Goal: Task Accomplishment & Management: Use online tool/utility

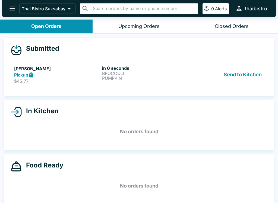
scroll to position [5, 0]
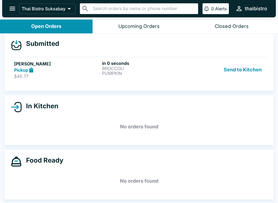
click at [126, 66] on p "BROCCOLI" at bounding box center [145, 68] width 86 height 5
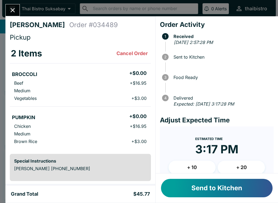
click at [245, 191] on button "Send to Kitchen" at bounding box center [217, 188] width 112 height 18
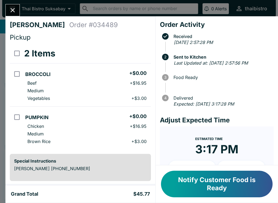
click at [225, 185] on button "Notify Customer Food is Ready" at bounding box center [217, 184] width 112 height 27
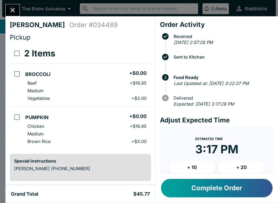
click at [249, 195] on button "Complete Order" at bounding box center [217, 188] width 112 height 18
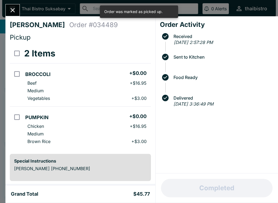
click at [13, 7] on icon "Close" at bounding box center [12, 10] width 7 height 7
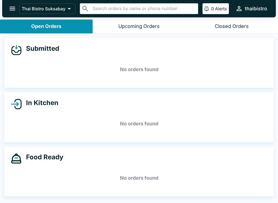
click at [231, 22] on button "Closed Orders" at bounding box center [231, 27] width 93 height 14
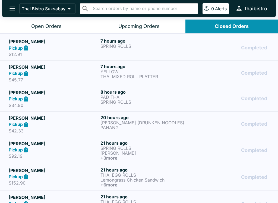
scroll to position [81, 0]
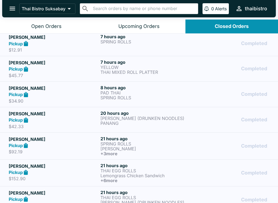
click at [209, 100] on div "Completed" at bounding box center [230, 94] width 77 height 19
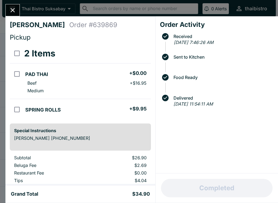
click at [8, 12] on button "Close" at bounding box center [13, 10] width 14 height 12
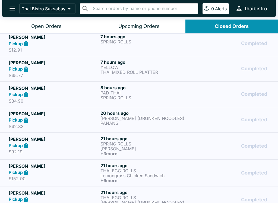
click at [53, 68] on div "Pickup" at bounding box center [54, 69] width 90 height 6
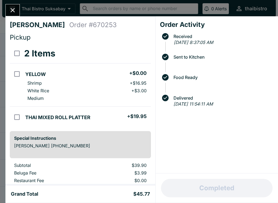
click at [10, 8] on icon "Close" at bounding box center [12, 10] width 7 height 7
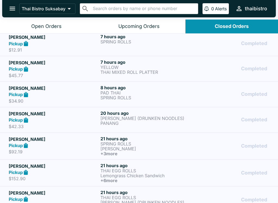
click at [55, 45] on div "Pickup" at bounding box center [54, 43] width 90 height 6
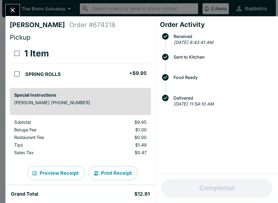
click at [17, 12] on button "Close" at bounding box center [13, 10] width 14 height 12
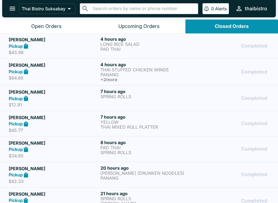
scroll to position [23, 0]
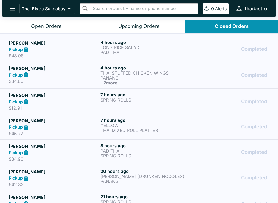
click at [55, 75] on div "Pickup" at bounding box center [54, 75] width 90 height 6
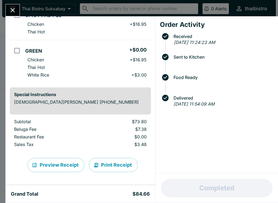
scroll to position [122, 0]
click at [13, 8] on icon "Close" at bounding box center [12, 10] width 7 height 7
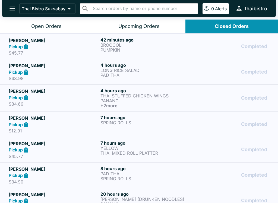
click at [57, 75] on div "[PERSON_NAME] Pickup $43.98" at bounding box center [54, 71] width 90 height 19
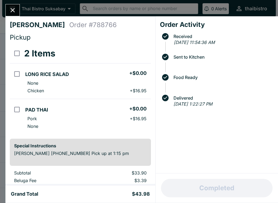
click at [13, 14] on icon "Close" at bounding box center [12, 10] width 7 height 7
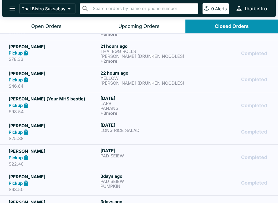
scroll to position [231, 0]
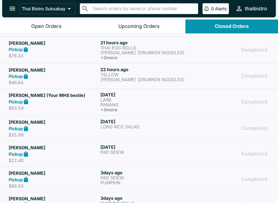
click at [155, 97] on h6 "[DATE]" at bounding box center [145, 94] width 90 height 5
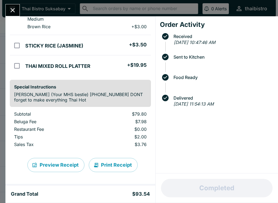
scroll to position [159, 0]
click at [16, 10] on icon "Close" at bounding box center [12, 10] width 7 height 7
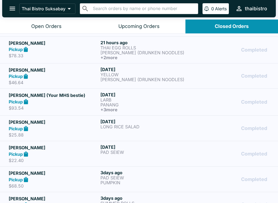
click at [51, 31] on button "Open Orders" at bounding box center [46, 27] width 93 height 14
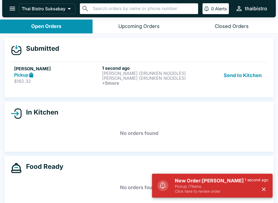
click at [240, 74] on button "Send to Kitchen" at bounding box center [243, 75] width 42 height 20
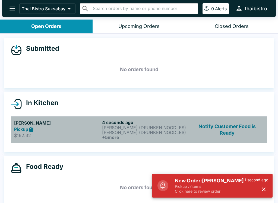
click at [155, 121] on h6 "4 seconds ago" at bounding box center [145, 122] width 86 height 5
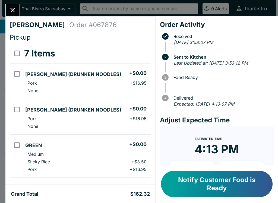
click at [8, 7] on button "Close" at bounding box center [13, 10] width 14 height 12
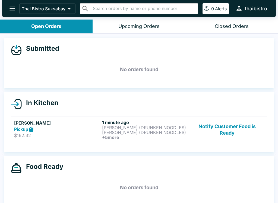
click at [119, 128] on p "[PERSON_NAME] (DRUNKEN NOODLES)" at bounding box center [145, 127] width 86 height 5
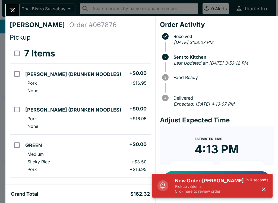
click at [231, 187] on p "Pickup / 3 items" at bounding box center [210, 186] width 71 height 5
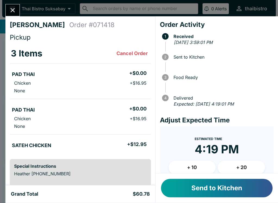
click at [253, 187] on button "Send to Kitchen" at bounding box center [217, 188] width 112 height 18
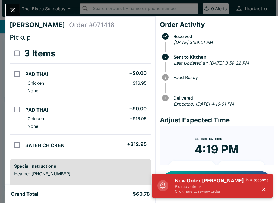
click at [19, 10] on button "Close" at bounding box center [13, 10] width 14 height 12
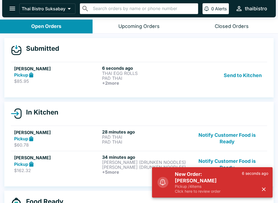
click at [71, 80] on p "$85.95" at bounding box center [57, 80] width 86 height 5
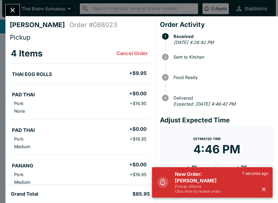
click at [240, 184] on h5 "New Order: [PERSON_NAME]" at bounding box center [208, 177] width 67 height 13
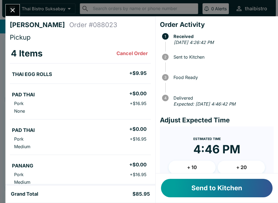
click at [239, 190] on button "Send to Kitchen" at bounding box center [217, 188] width 112 height 18
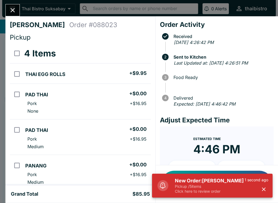
click at [14, 11] on icon "Close" at bounding box center [13, 10] width 4 height 4
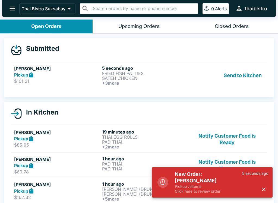
click at [87, 69] on h5 "[PERSON_NAME]" at bounding box center [57, 68] width 86 height 7
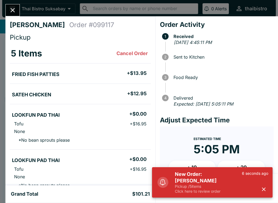
click at [194, 190] on p "Click here to review order" at bounding box center [208, 191] width 67 height 5
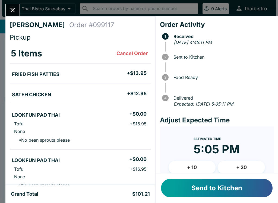
click at [215, 184] on button "Send to Kitchen" at bounding box center [217, 188] width 112 height 18
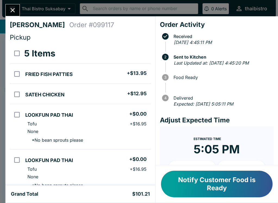
click at [14, 12] on icon "Close" at bounding box center [12, 10] width 7 height 7
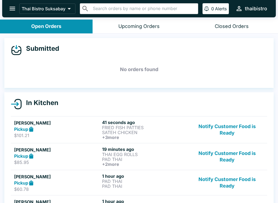
click at [225, 122] on button "Notify Customer Food is Ready" at bounding box center [227, 130] width 74 height 20
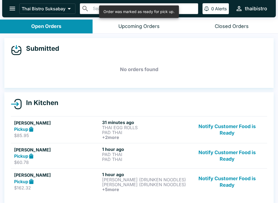
click at [219, 127] on button "Notify Customer Food is Ready" at bounding box center [227, 130] width 74 height 20
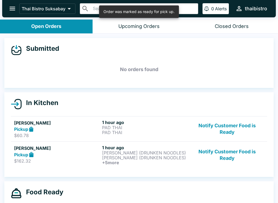
click at [226, 125] on button "Notify Customer Food is Ready" at bounding box center [227, 129] width 74 height 19
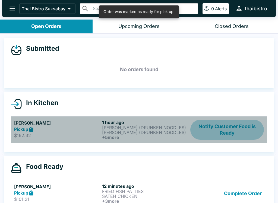
click at [228, 122] on button "Notify Customer Food is Ready" at bounding box center [227, 130] width 74 height 20
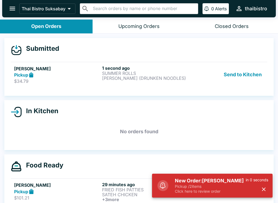
click at [207, 188] on p "Pickup / 2 items" at bounding box center [210, 186] width 71 height 5
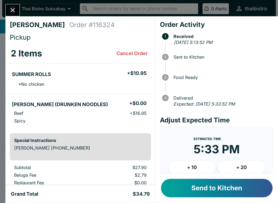
click at [205, 182] on button "Send to Kitchen" at bounding box center [217, 188] width 112 height 18
